Goal: Information Seeking & Learning: Learn about a topic

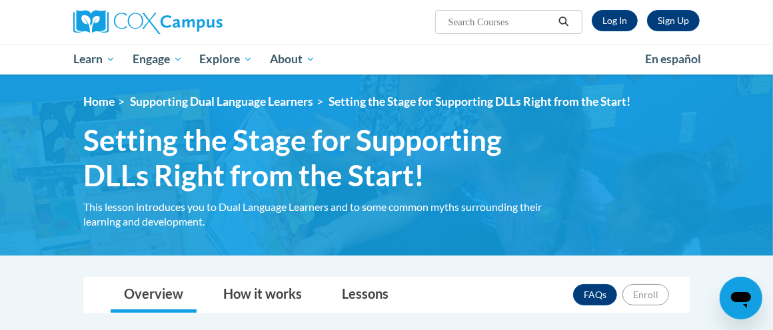
click at [473, 27] on input "Search..." at bounding box center [500, 22] width 107 height 16
type input "reading diagnostic assessments"
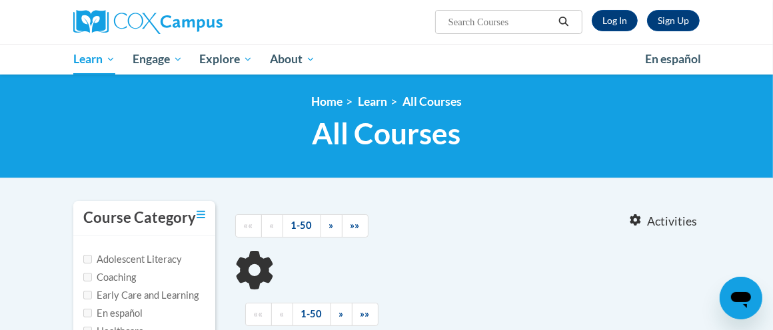
type input "reading diagnostic assessments"
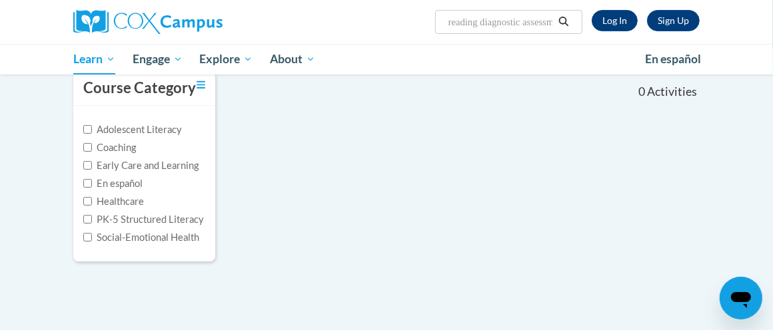
scroll to position [150, 0]
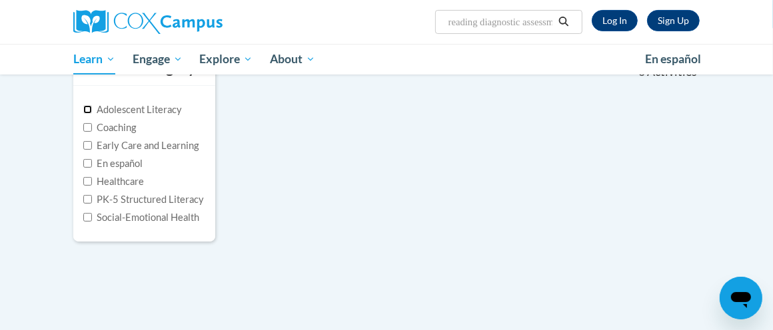
click at [89, 111] on input "Adolescent Literacy" at bounding box center [87, 109] width 9 height 9
checkbox input "true"
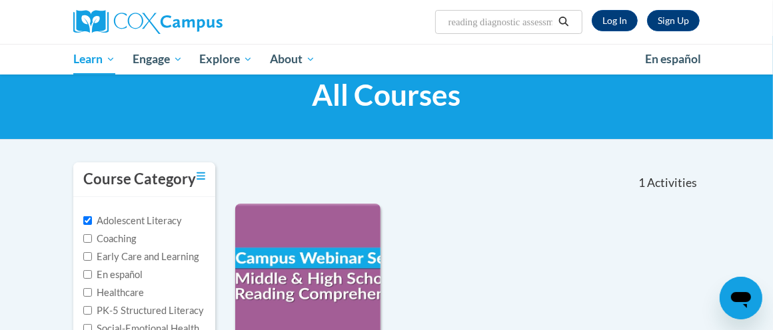
scroll to position [0, 0]
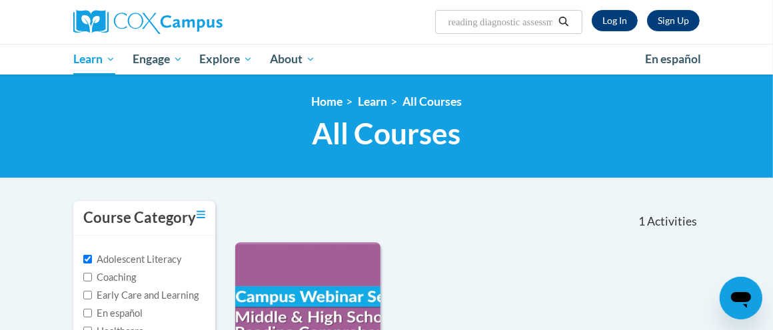
click at [560, 19] on icon "Search" at bounding box center [564, 22] width 12 height 10
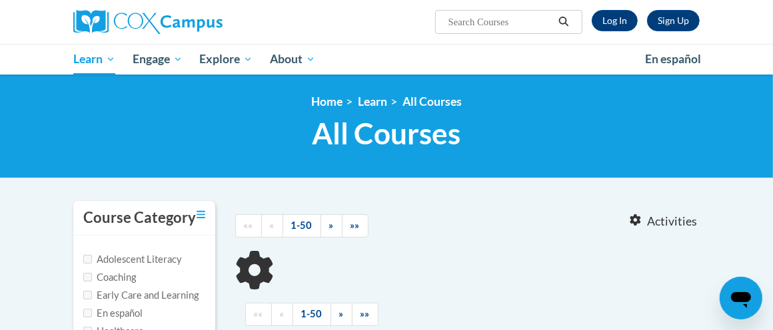
type input "reading diagnostic assessments"
